Goal: Task Accomplishment & Management: Complete application form

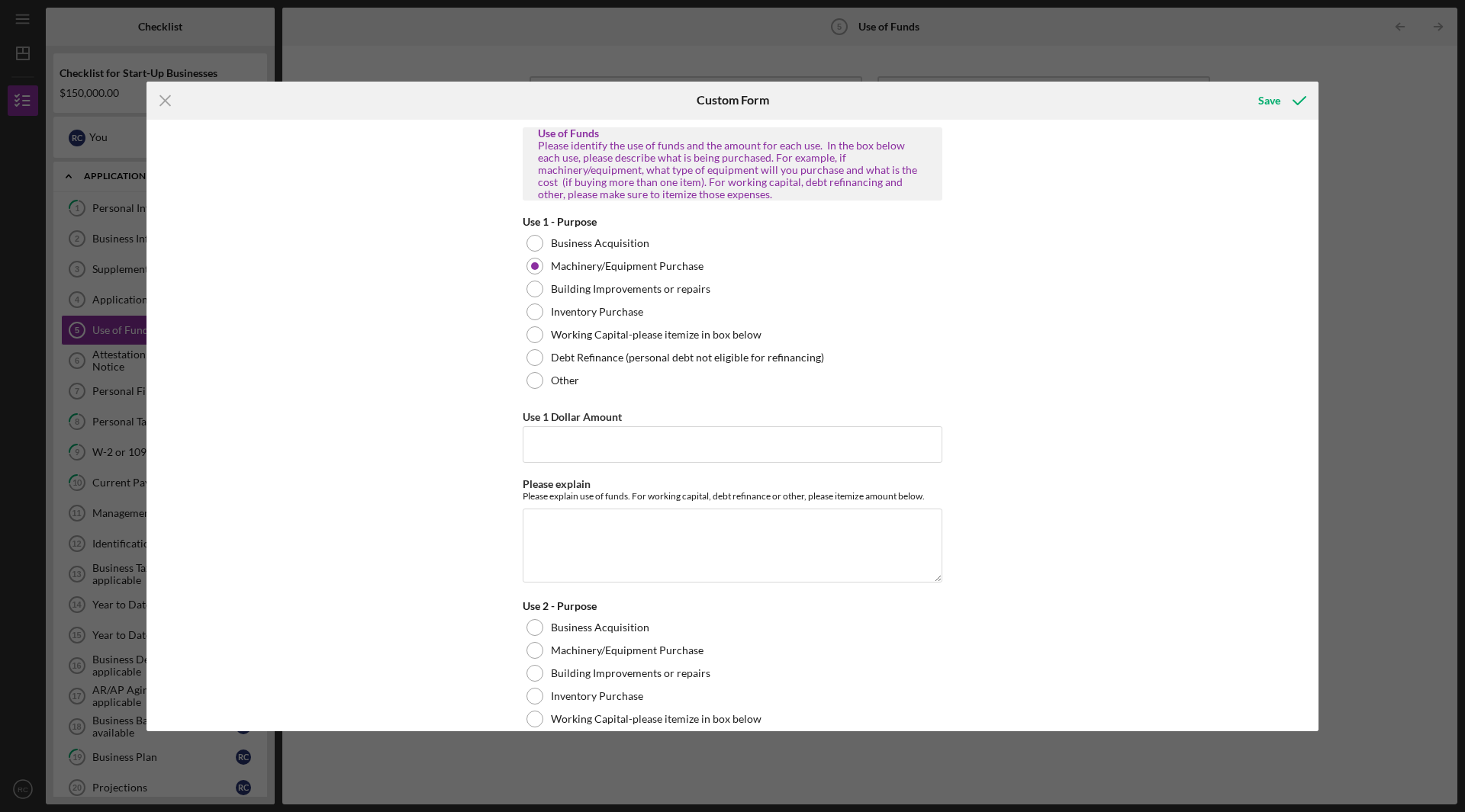
scroll to position [843, 0]
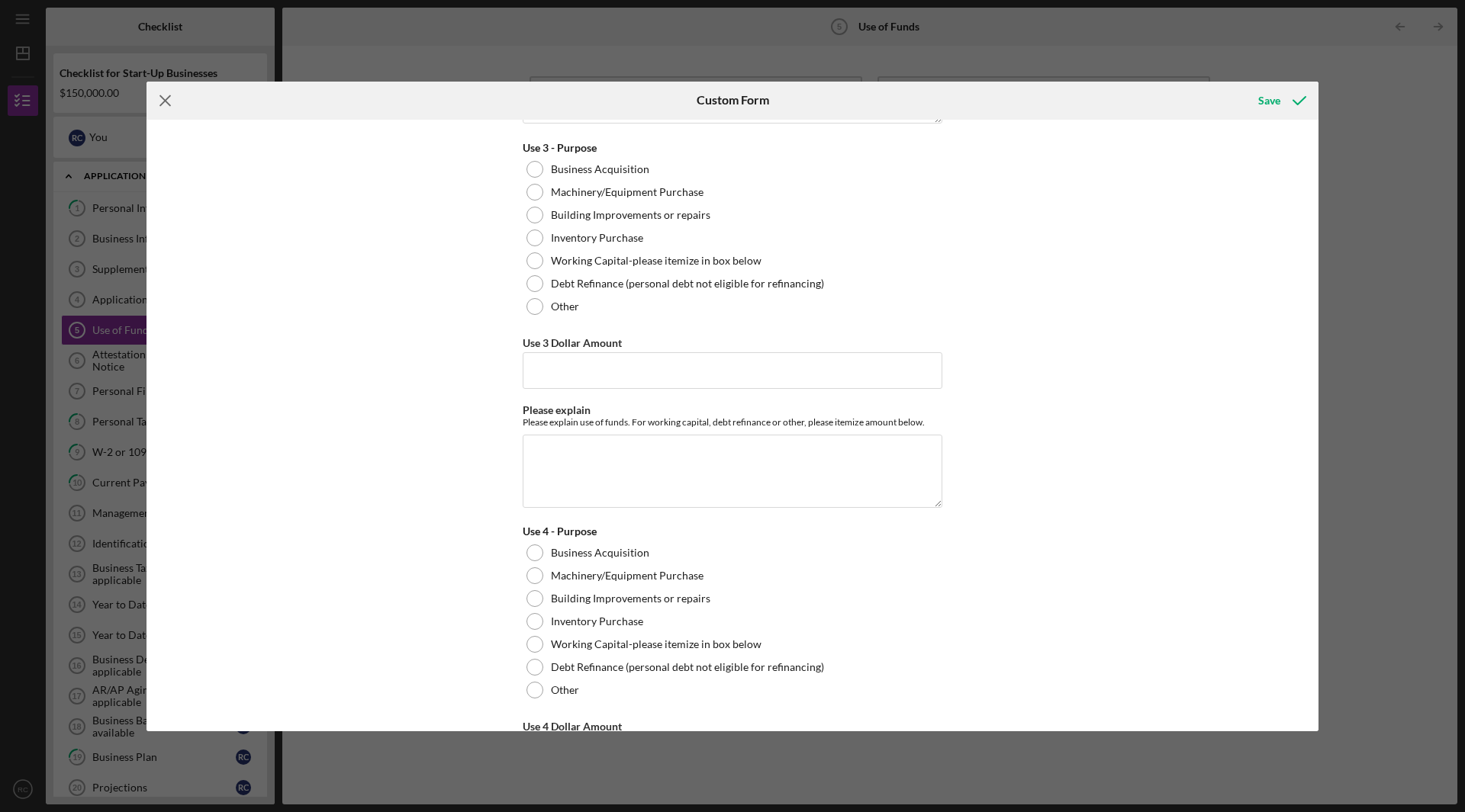
click at [166, 101] on line at bounding box center [164, 100] width 10 height 10
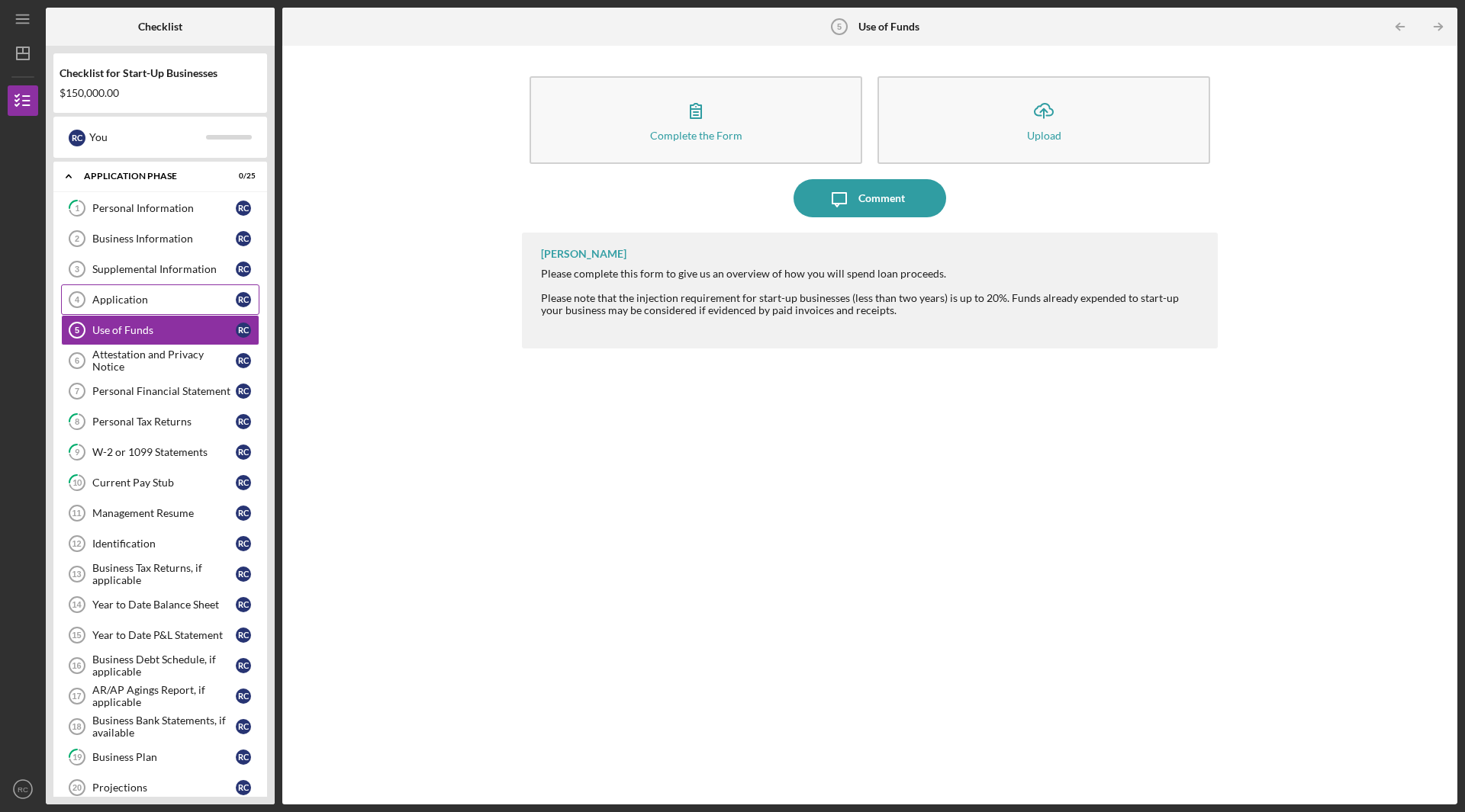
click at [130, 308] on link "Application 4 Application R C" at bounding box center [160, 300] width 198 height 31
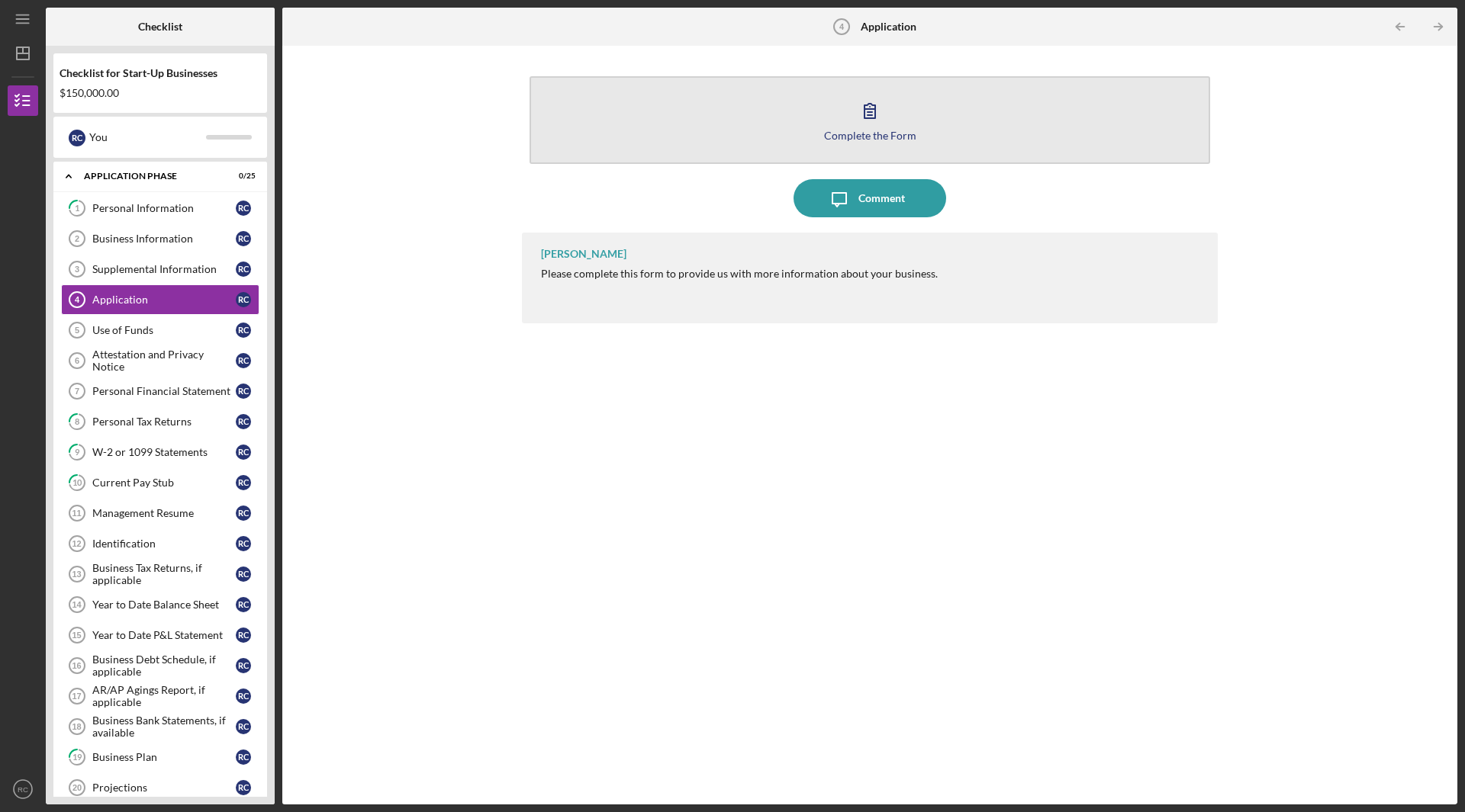
click at [870, 109] on icon "button" at bounding box center [870, 111] width 11 height 15
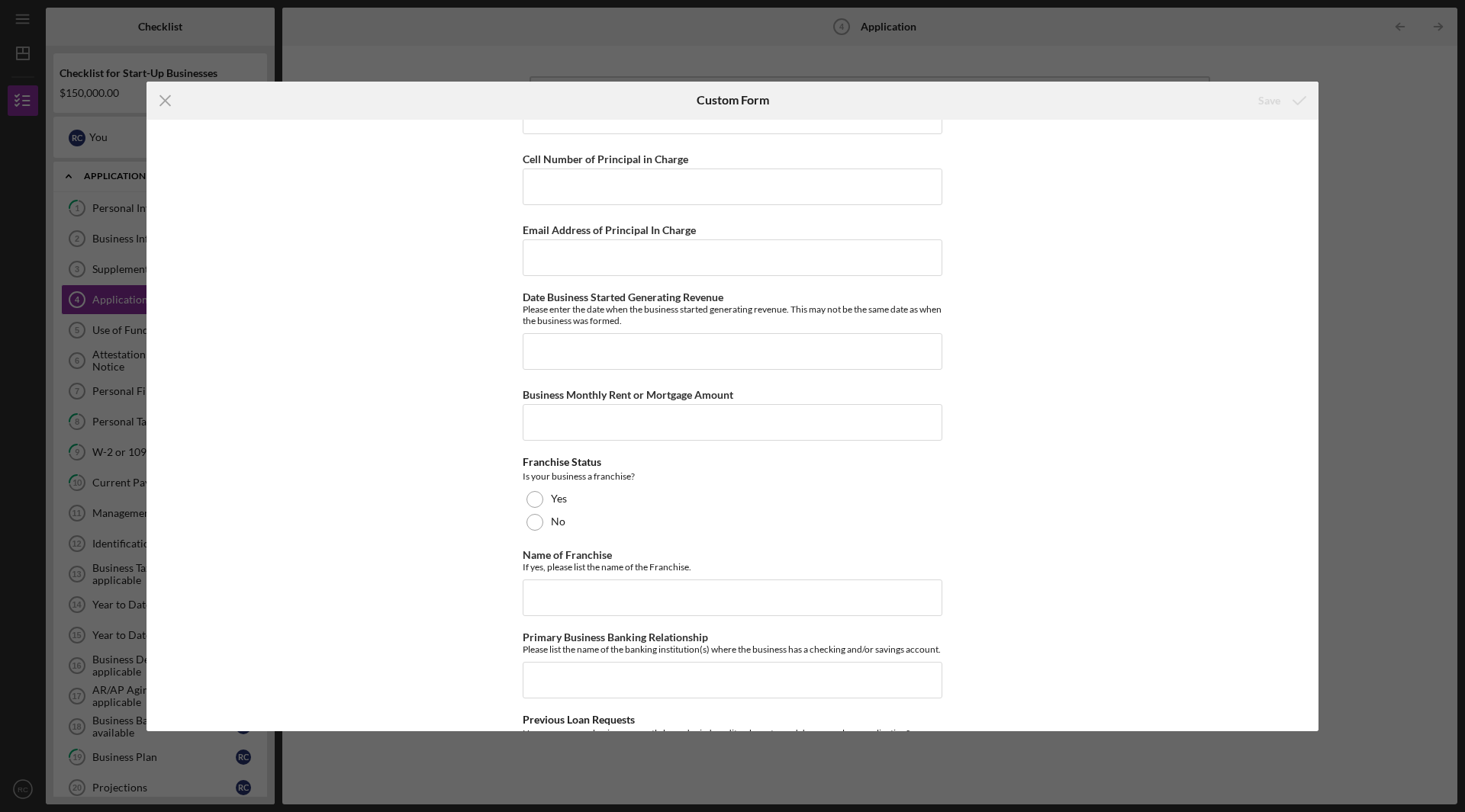
scroll to position [305, 0]
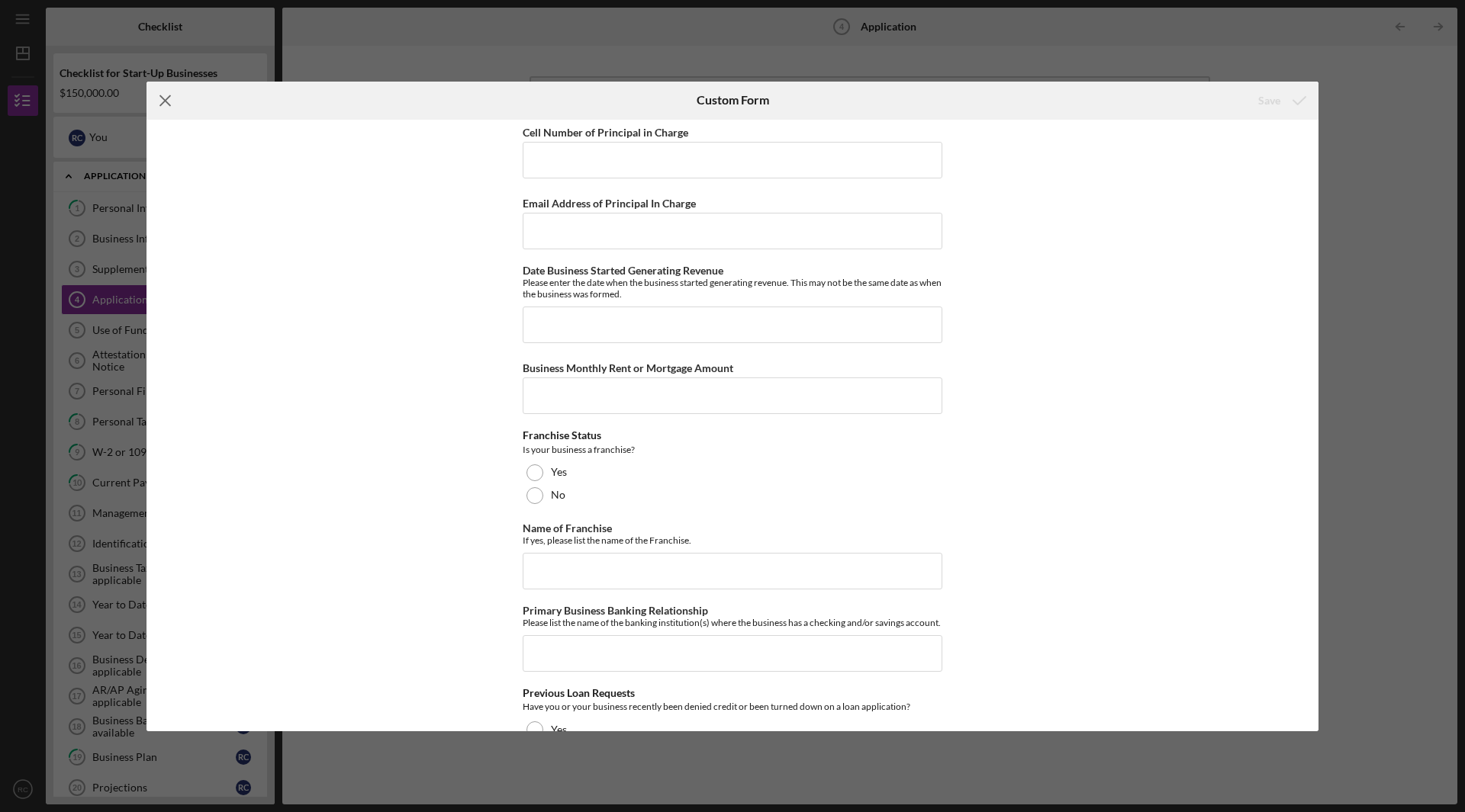
click at [163, 96] on icon "Icon/Menu Close" at bounding box center [166, 101] width 38 height 38
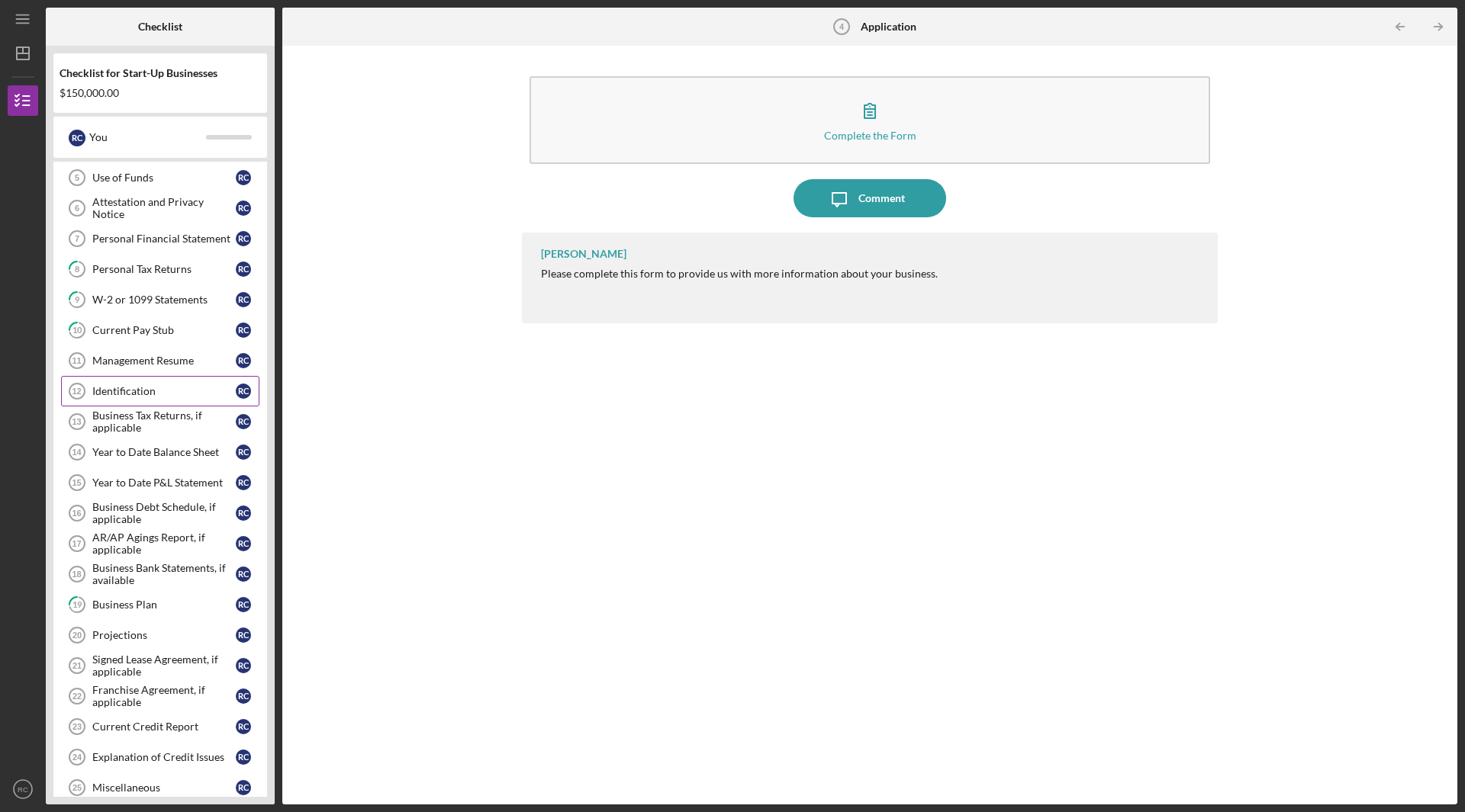
scroll to position [229, 0]
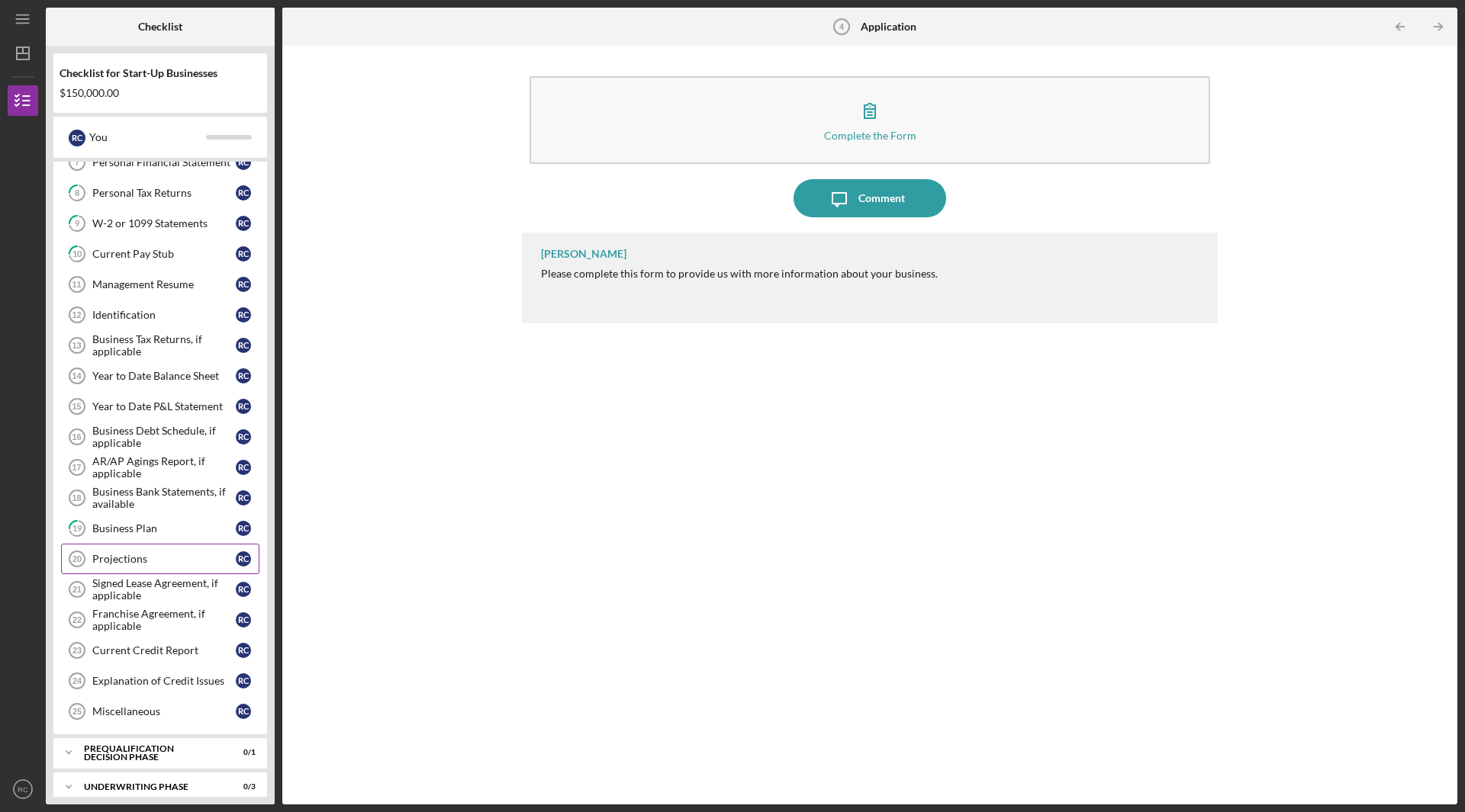
click at [145, 555] on div "Projections" at bounding box center [164, 559] width 144 height 12
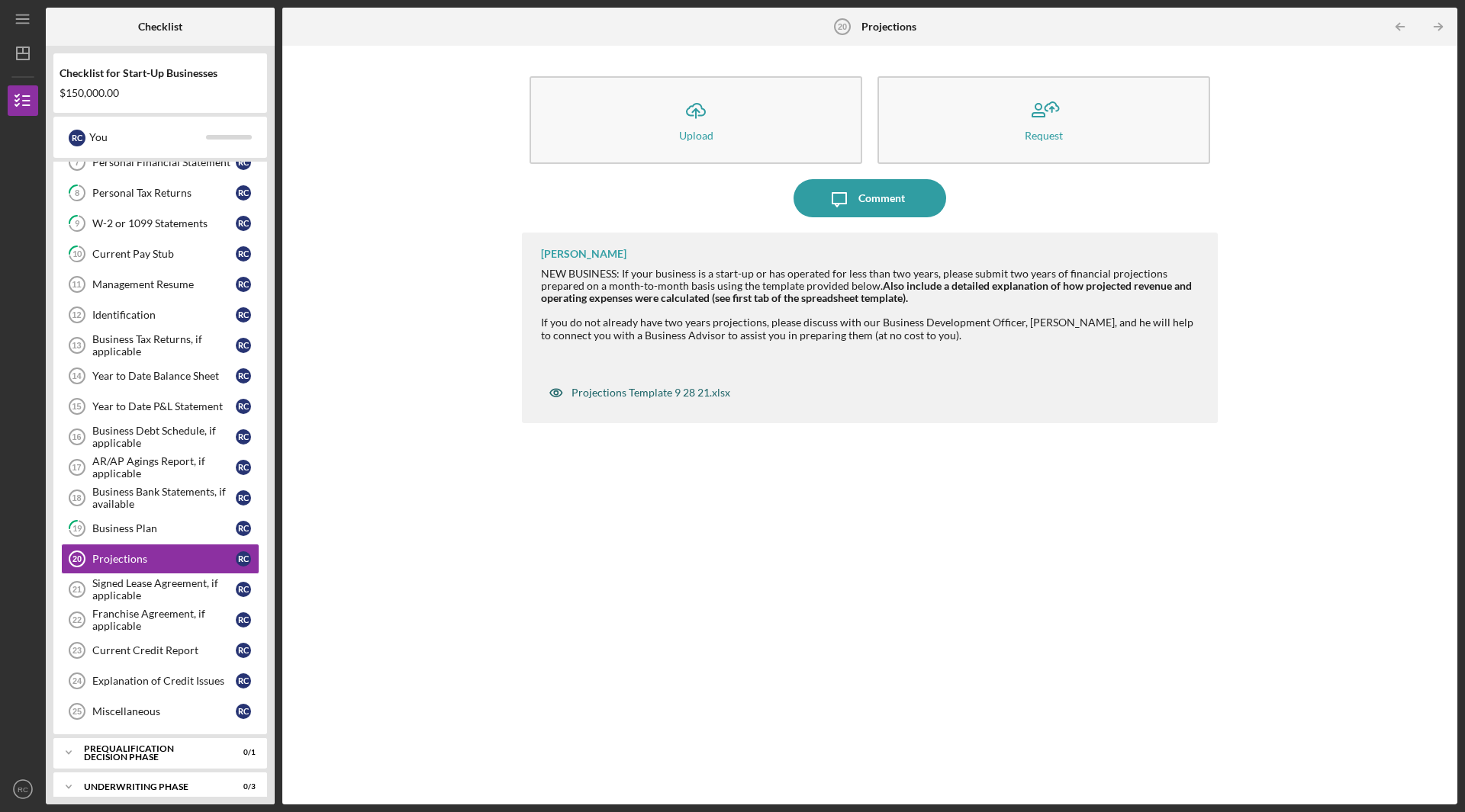
click at [653, 400] on div "Projections Template 9 28 21.xlsx" at bounding box center [639, 393] width 197 height 31
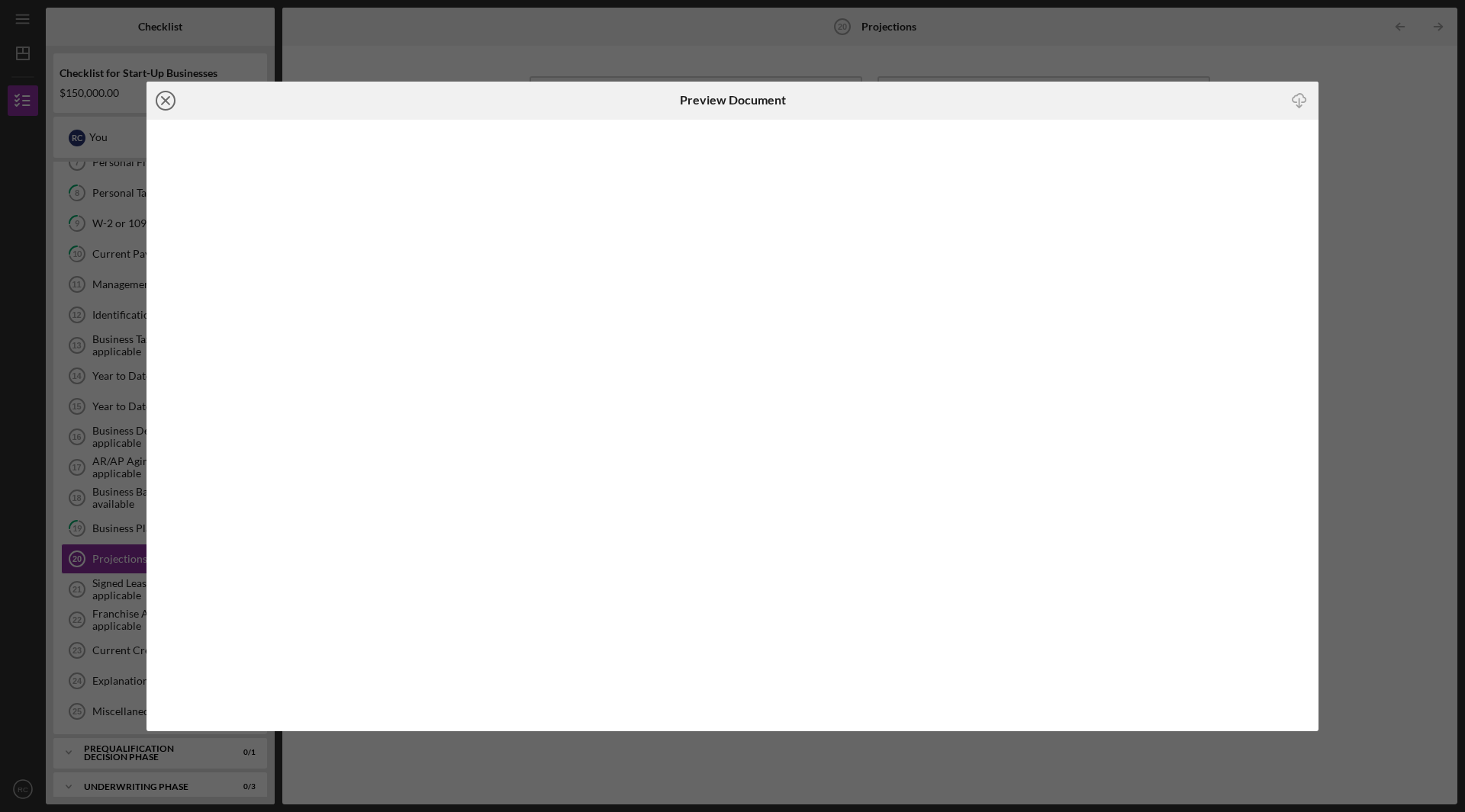
click at [166, 98] on icon "Icon/Close" at bounding box center [166, 101] width 38 height 38
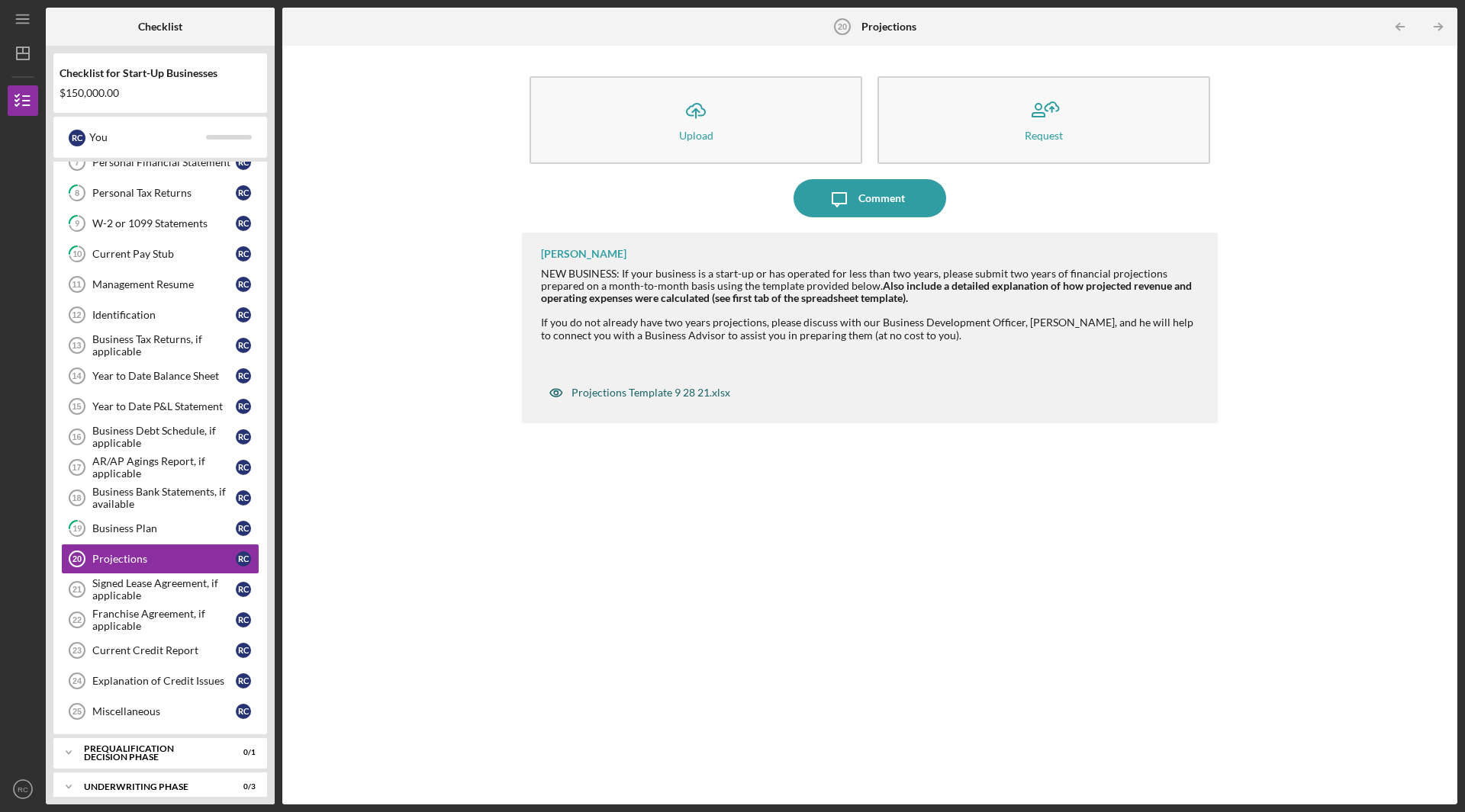
click at [619, 389] on div "Projections Template 9 28 21.xlsx" at bounding box center [650, 393] width 158 height 12
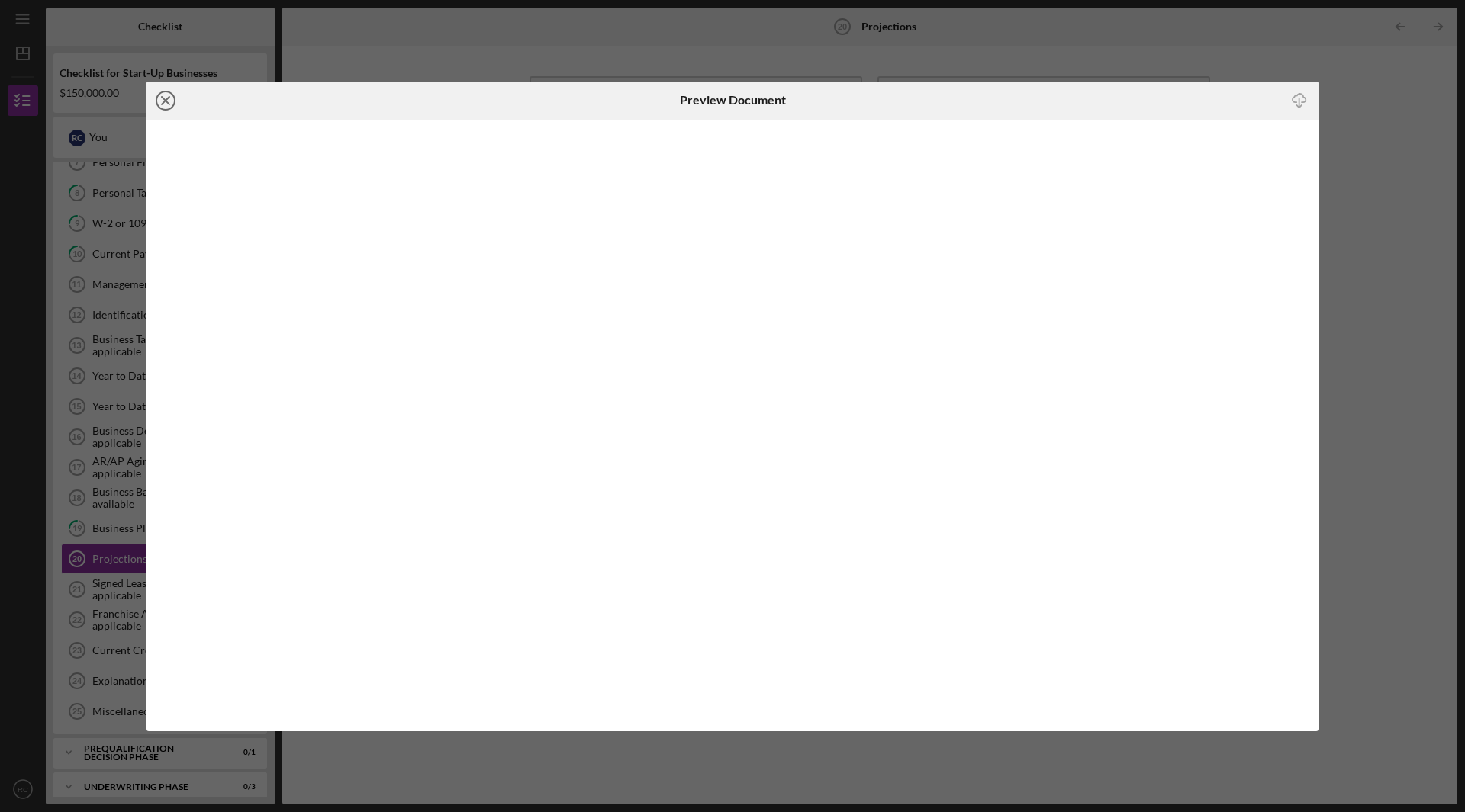
click at [165, 101] on line at bounding box center [165, 101] width 8 height 8
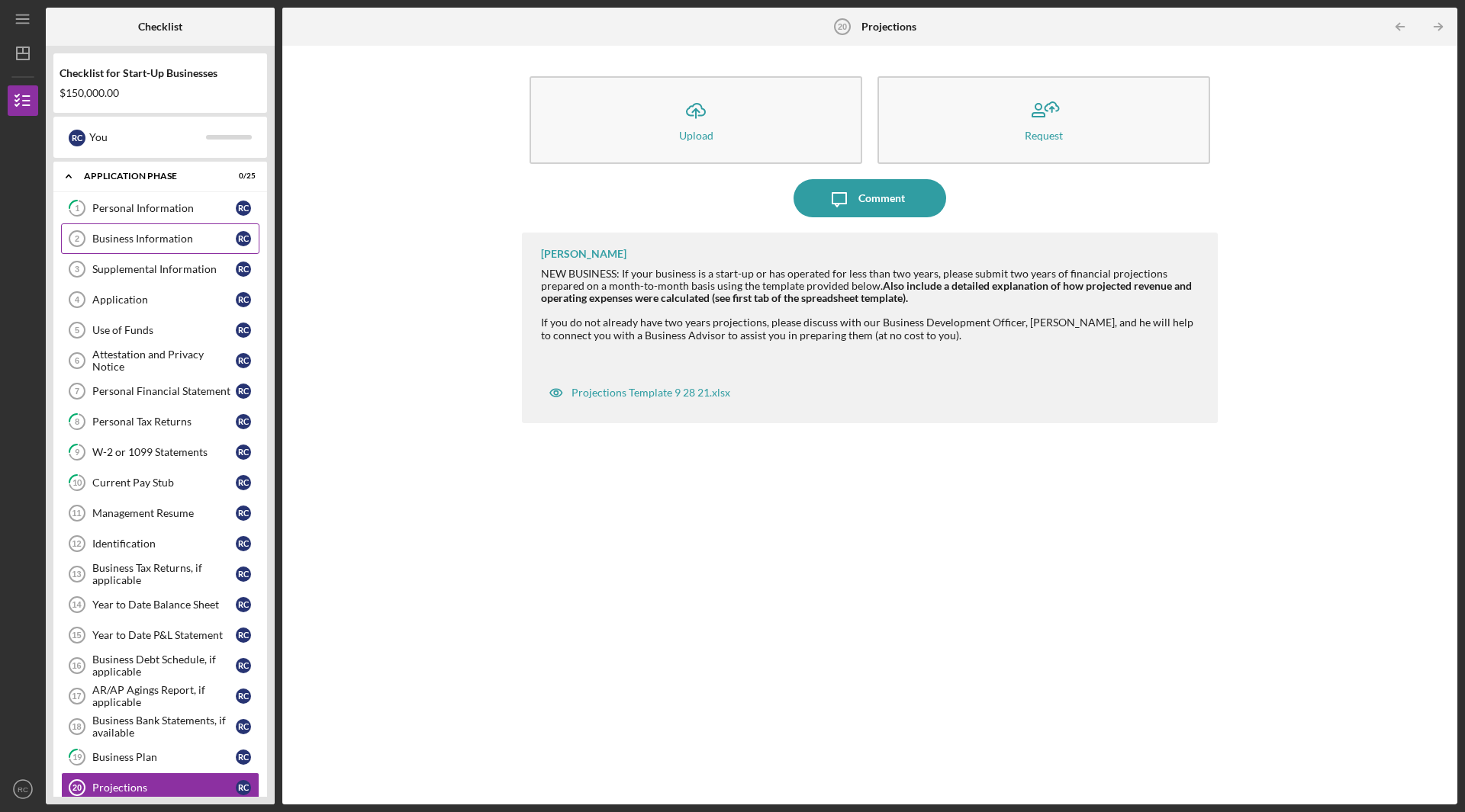
click at [167, 235] on div "Business Information" at bounding box center [164, 239] width 144 height 12
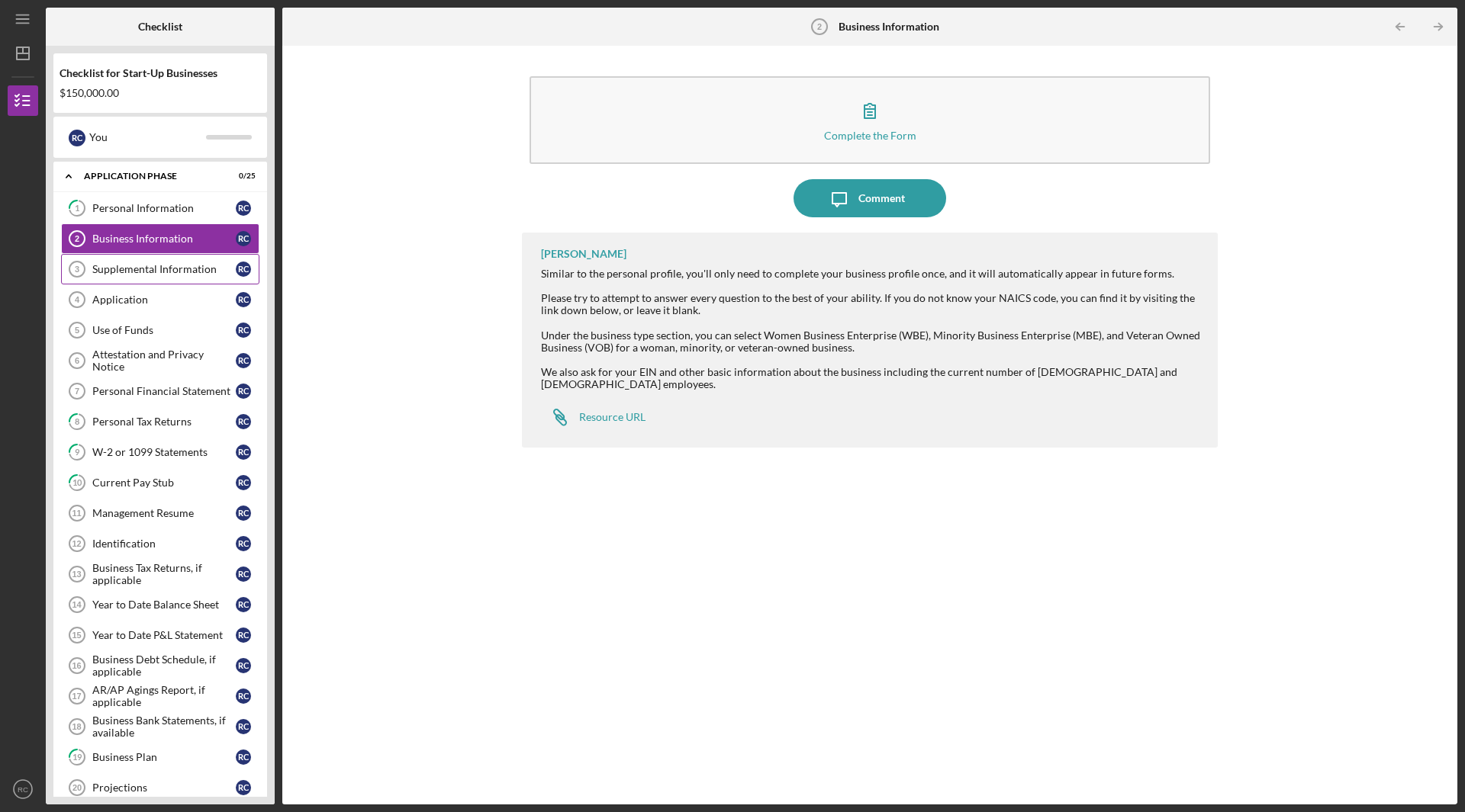
click at [156, 271] on div "Supplemental Information" at bounding box center [164, 269] width 144 height 12
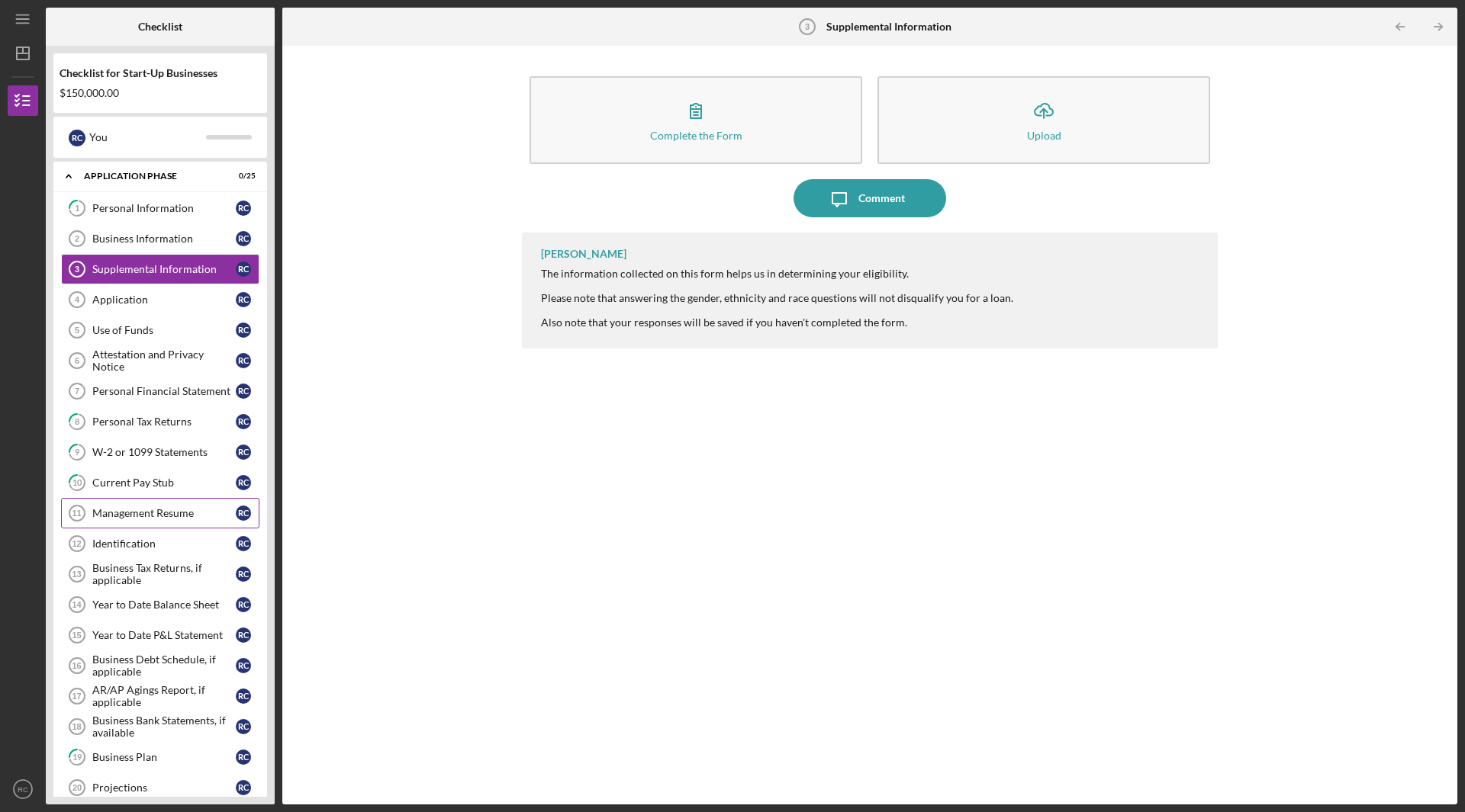
click at [151, 515] on div "Management Resume" at bounding box center [164, 513] width 144 height 12
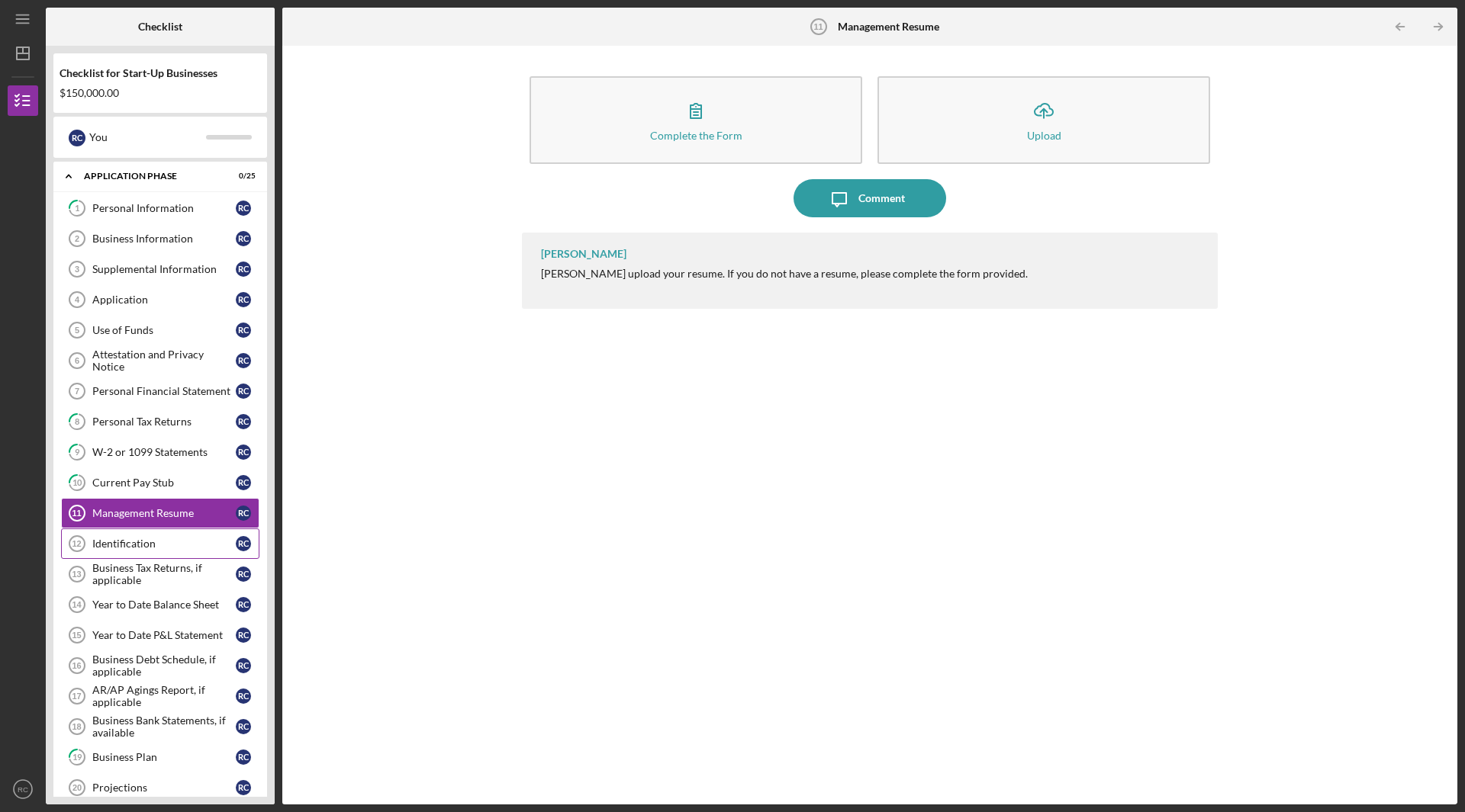
click at [141, 551] on link "Identification 12 Identification R C" at bounding box center [160, 544] width 198 height 31
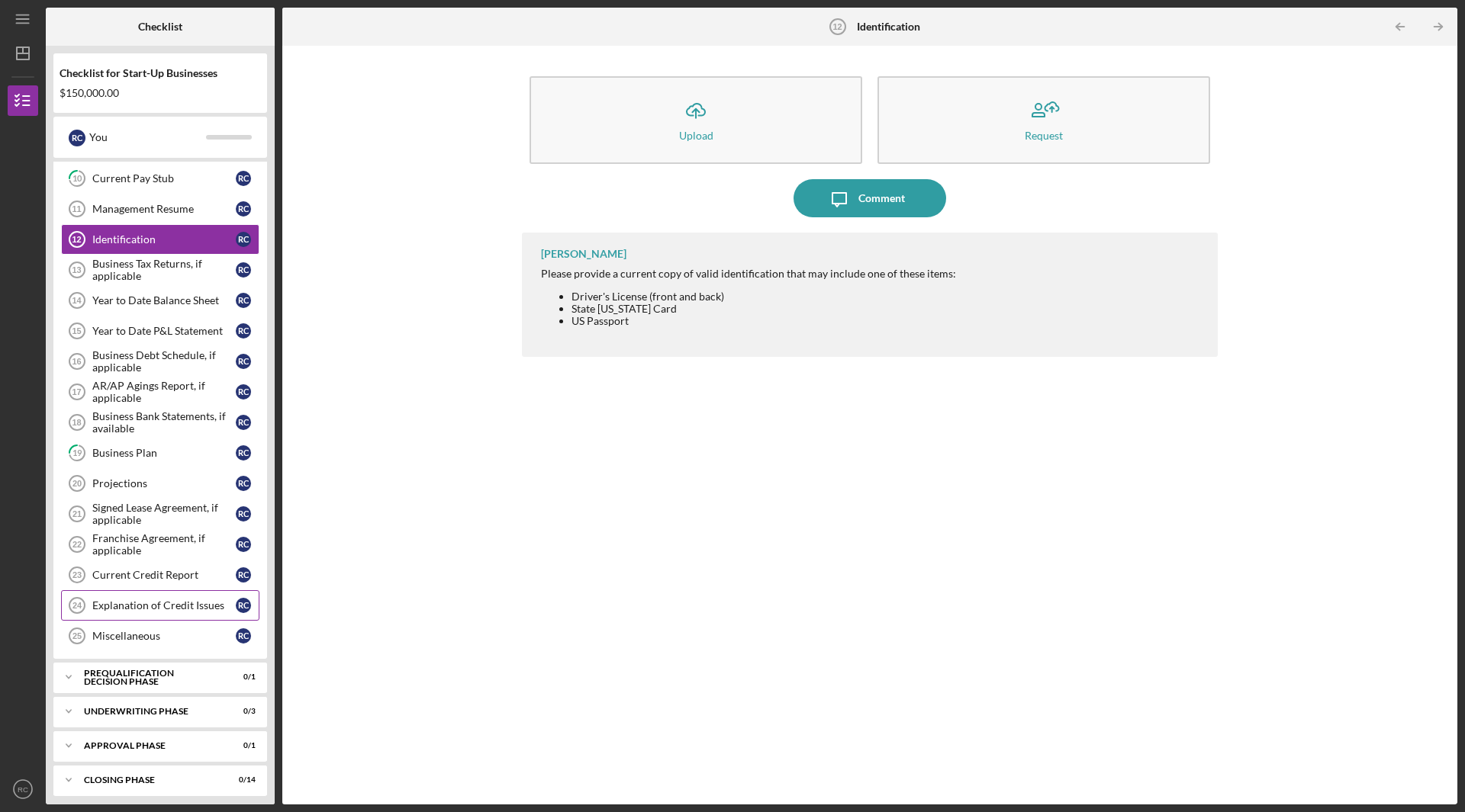
scroll to position [305, 0]
click at [140, 675] on div "Prequalification Decision Phase" at bounding box center [166, 677] width 164 height 18
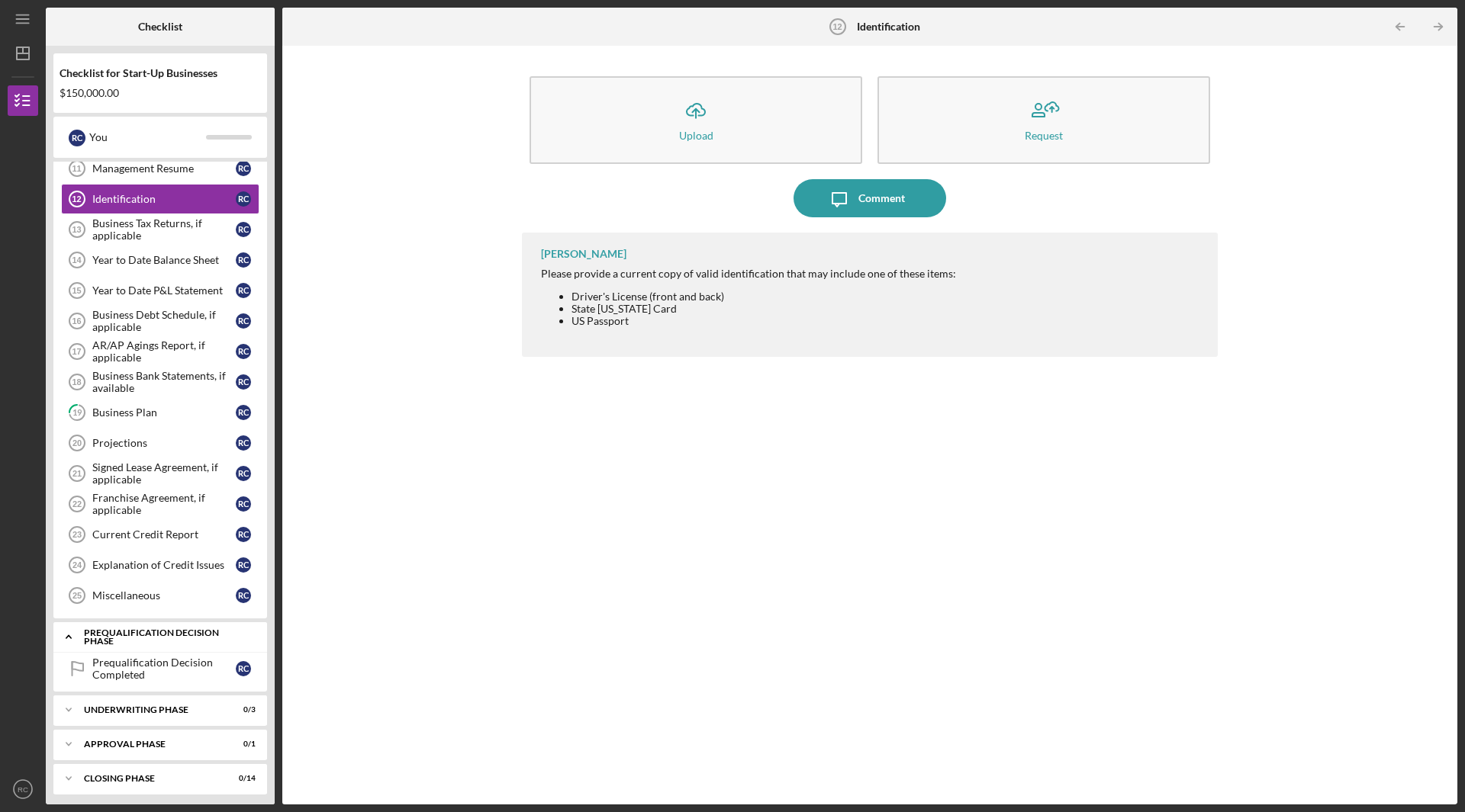
scroll to position [382, 0]
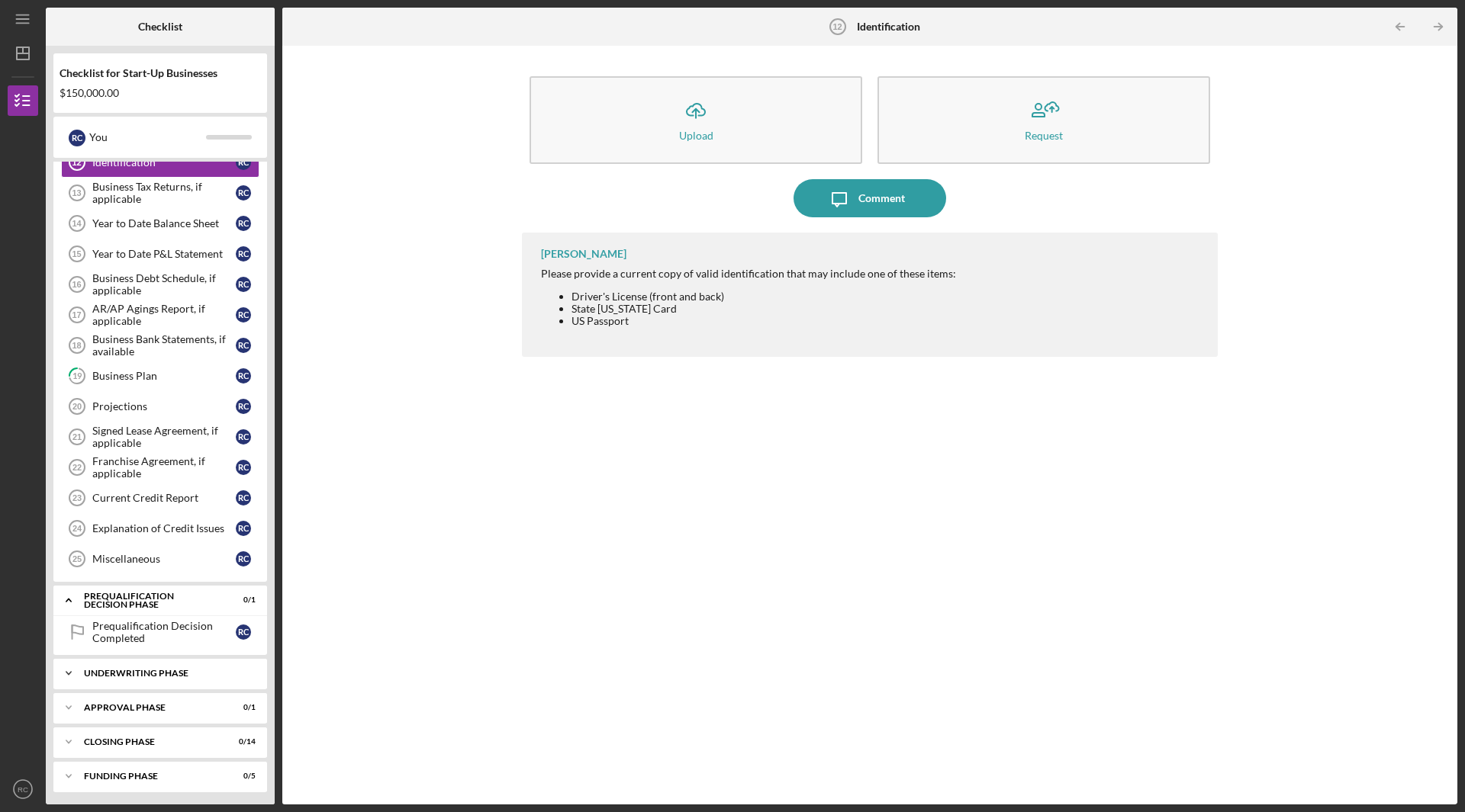
click at [130, 666] on div "Icon/Expander Underwriting Phase 0 / 3" at bounding box center [160, 674] width 213 height 31
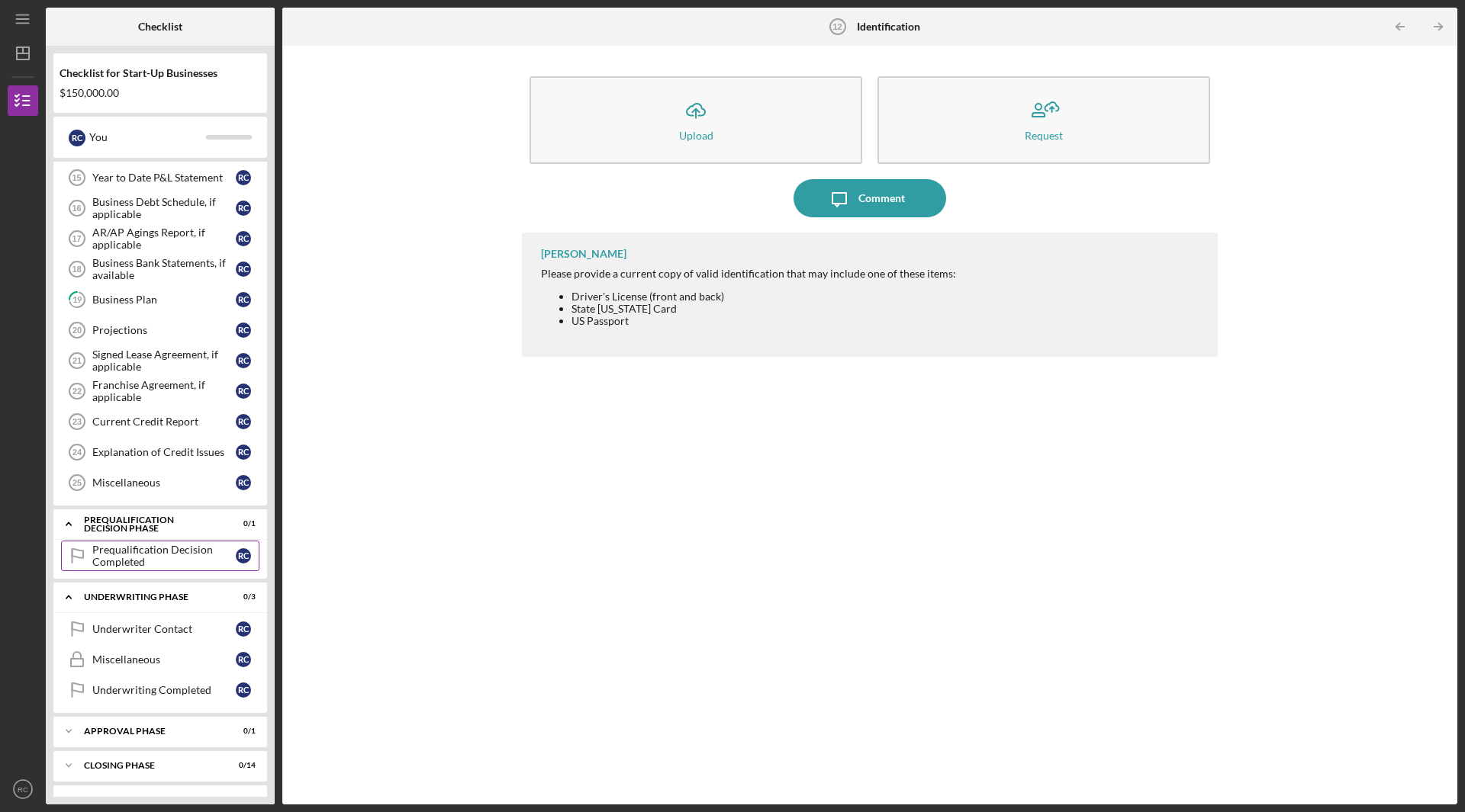
click at [145, 554] on div "Prequalification Decision Completed" at bounding box center [164, 556] width 144 height 24
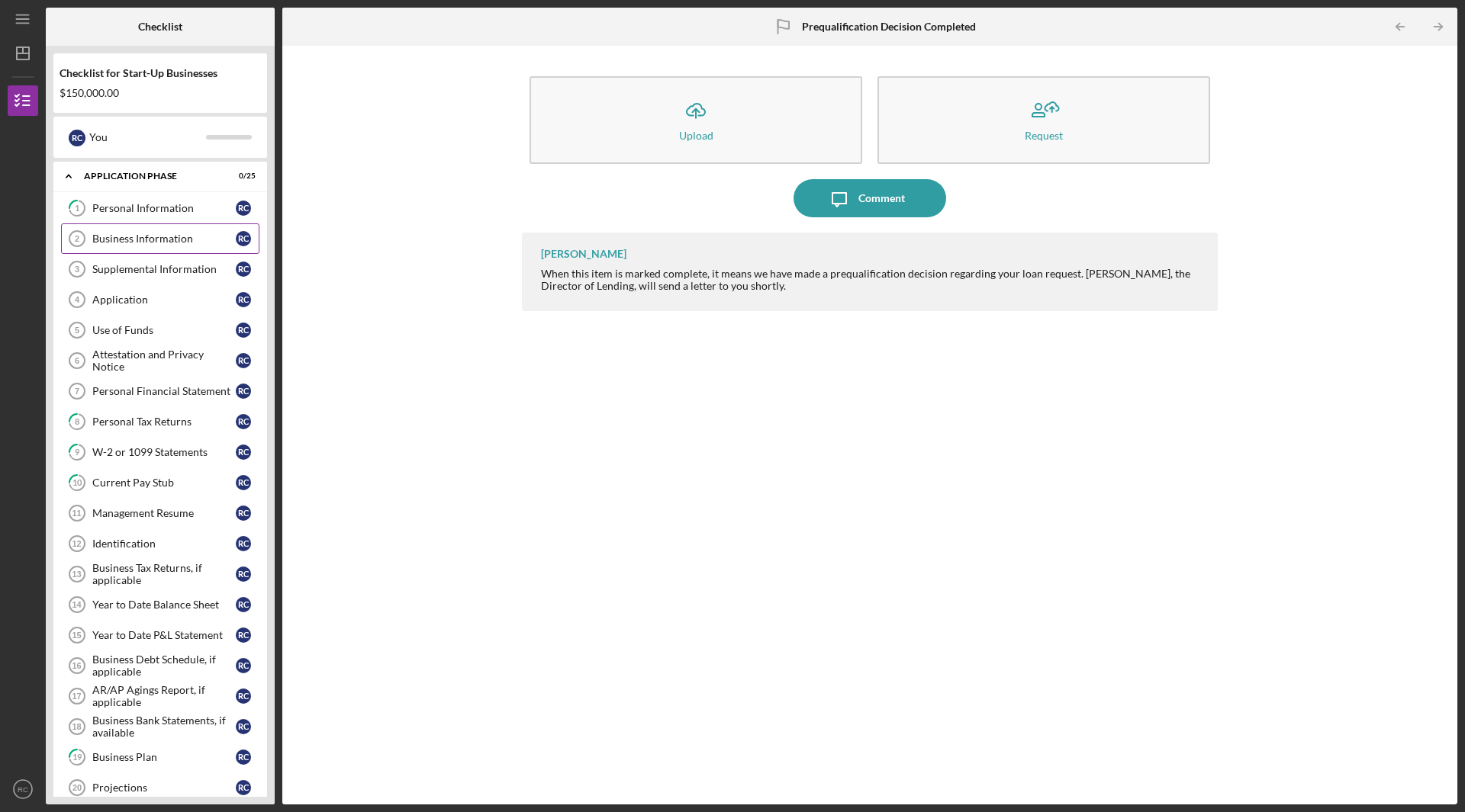
click at [144, 242] on div "Business Information" at bounding box center [164, 239] width 144 height 12
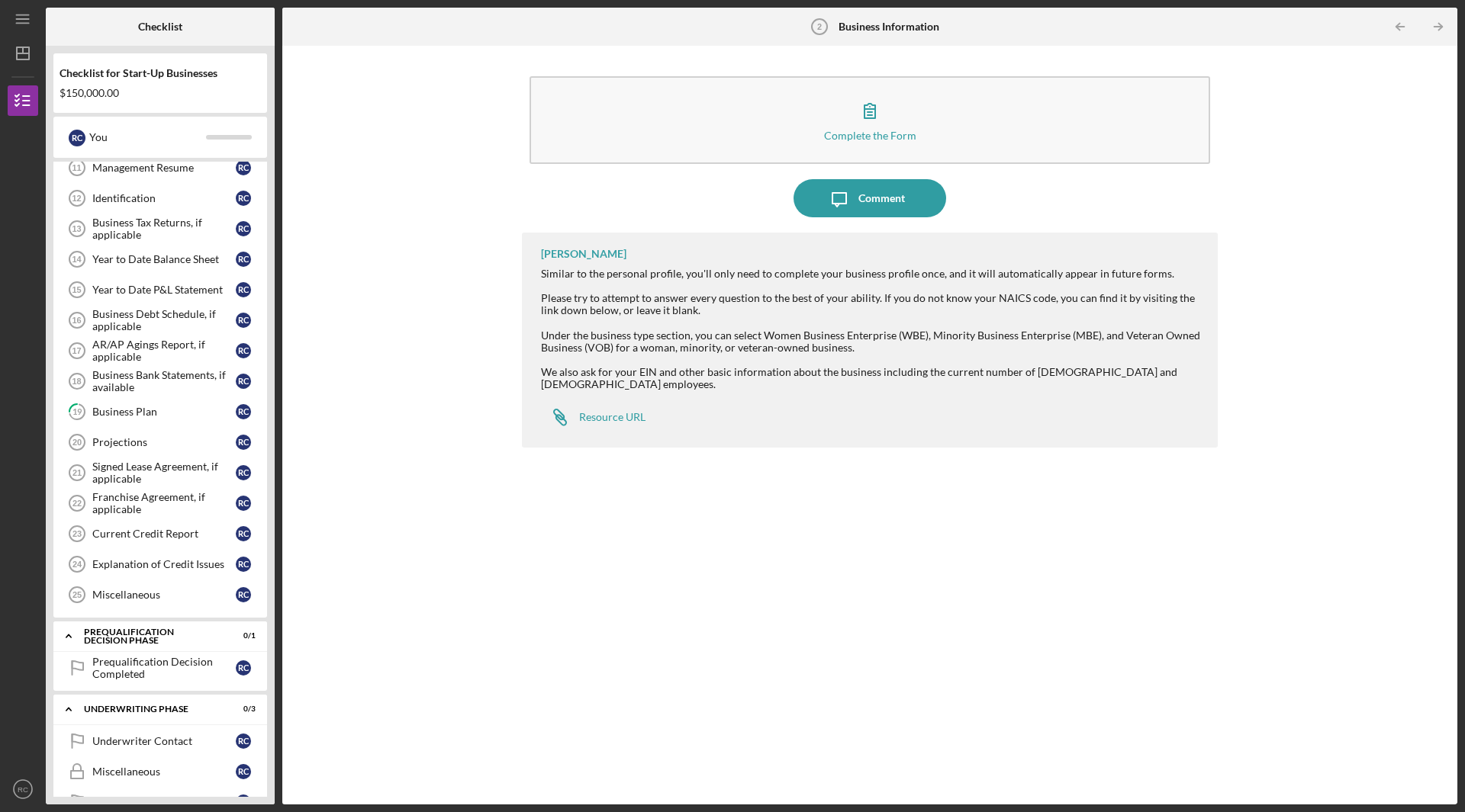
scroll to position [382, 0]
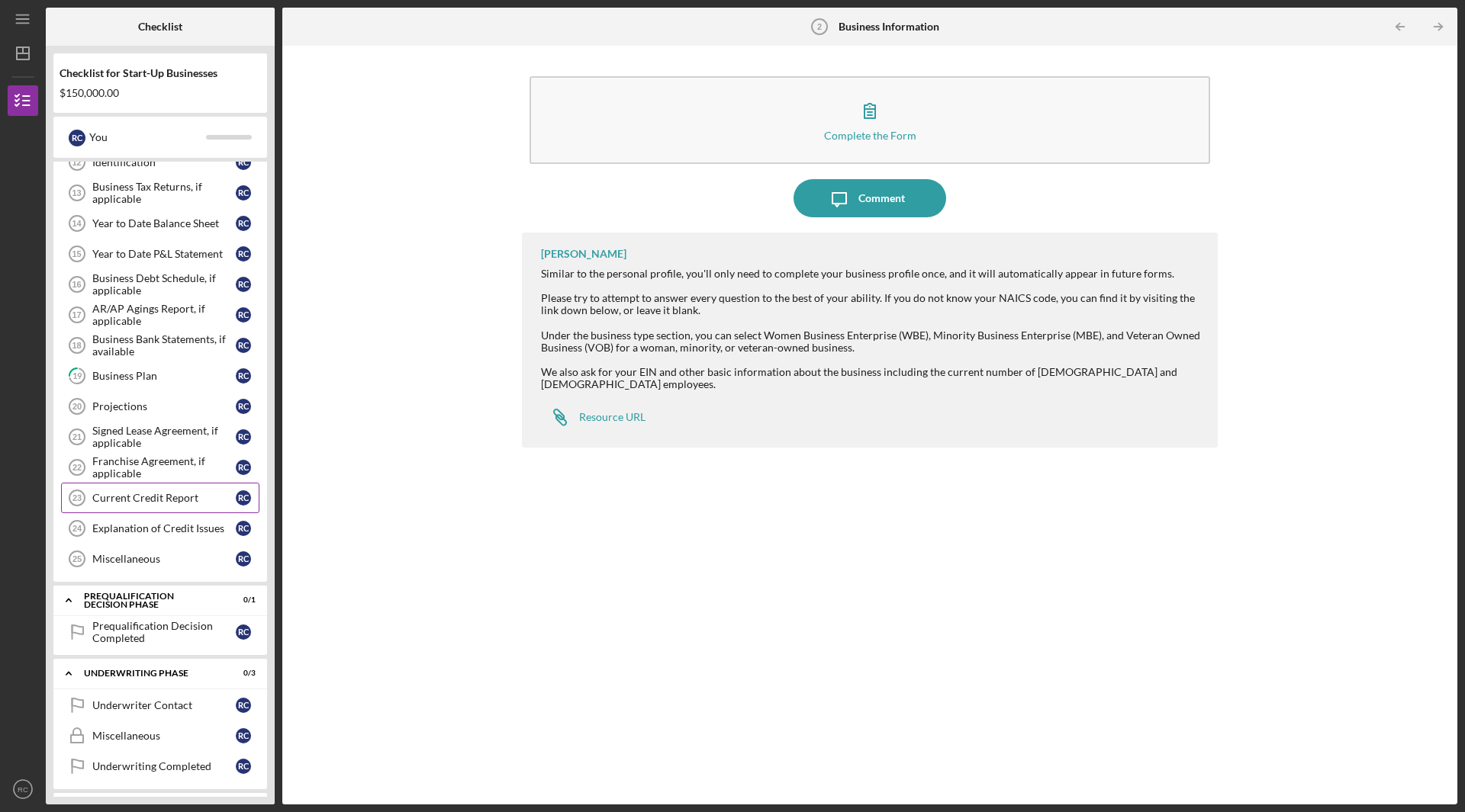
click at [179, 505] on link "Current Credit Report 23 Current Credit Report R C" at bounding box center [160, 498] width 198 height 31
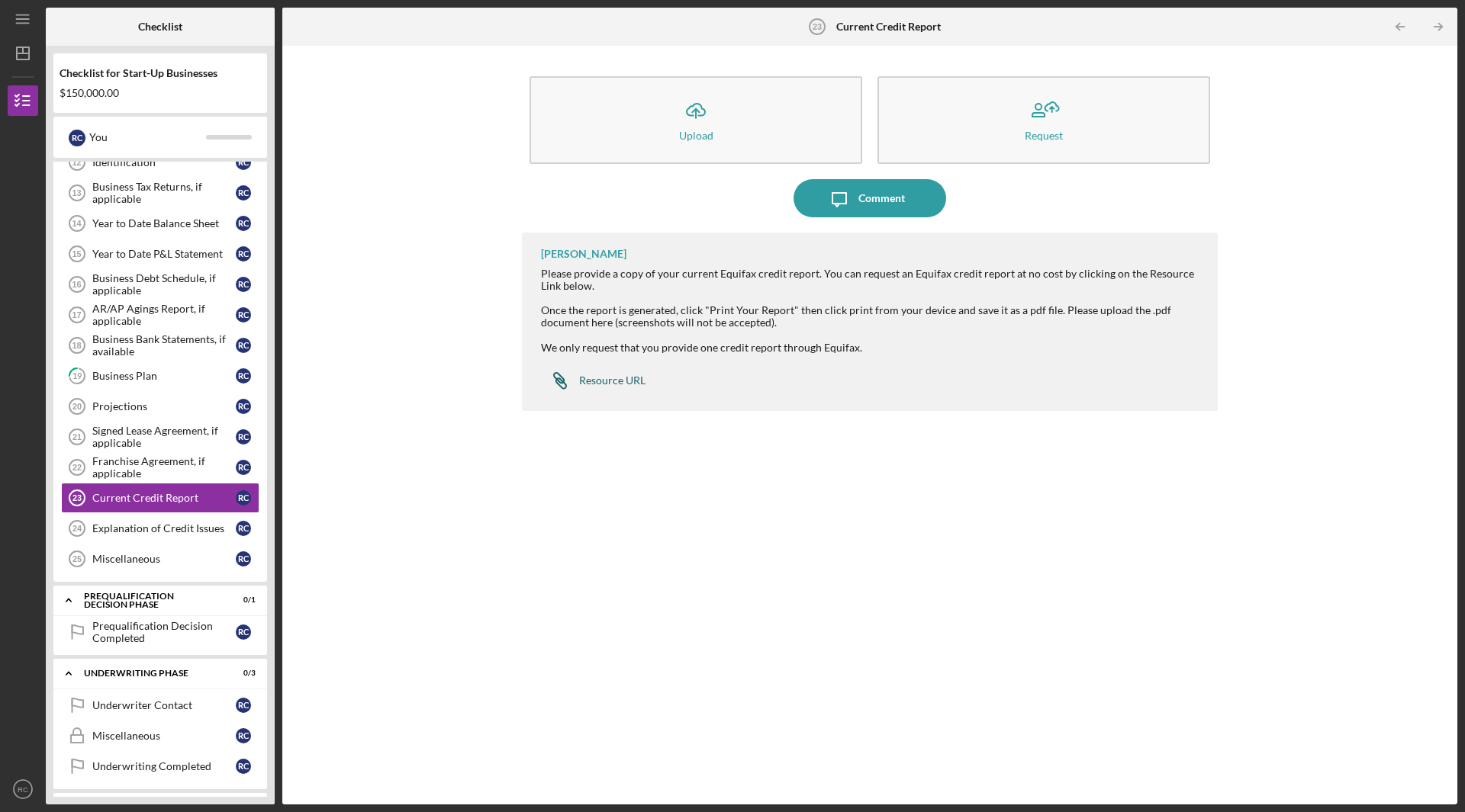
click at [614, 387] on link "Icon/Link Resource URL" at bounding box center [593, 381] width 105 height 31
